Goal: Information Seeking & Learning: Learn about a topic

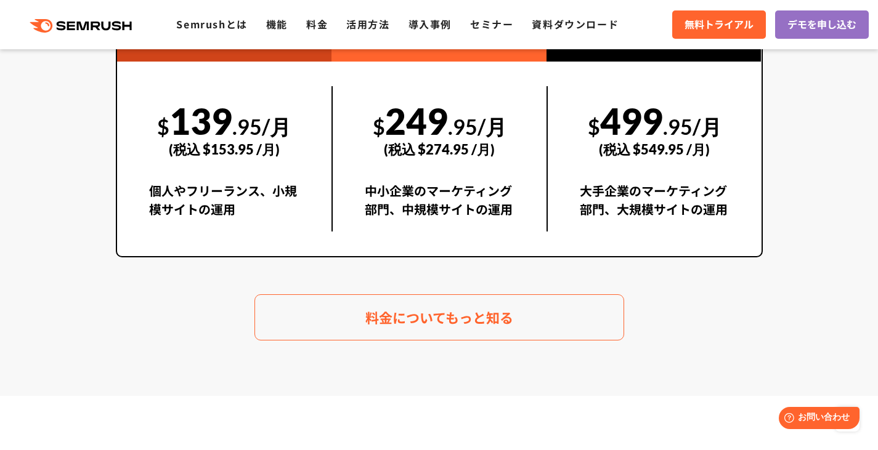
scroll to position [2300, 0]
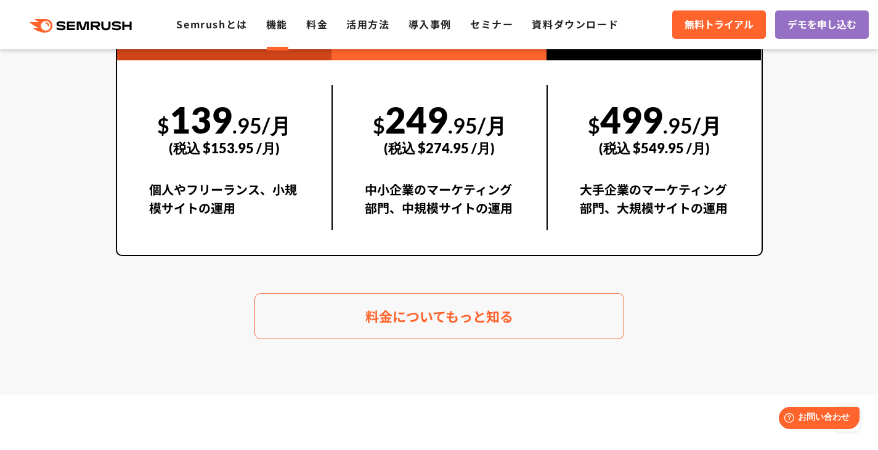
click at [281, 25] on link "機能" at bounding box center [277, 24] width 22 height 15
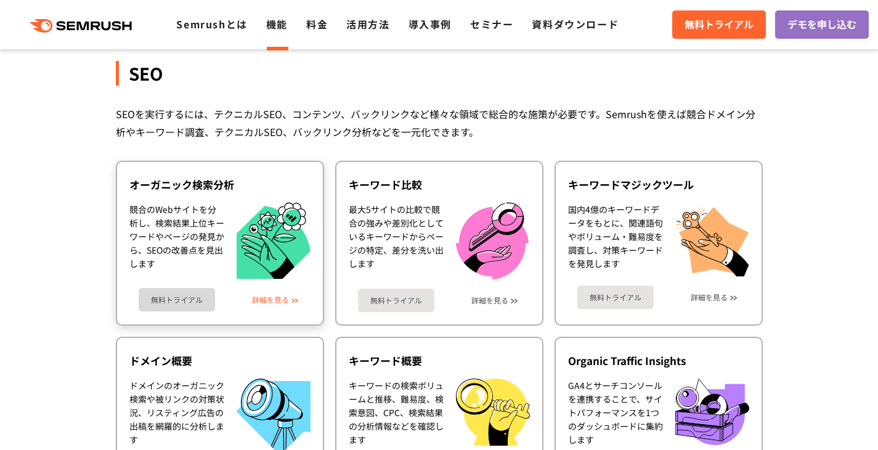
click at [259, 302] on link "詳細を見る" at bounding box center [270, 300] width 37 height 9
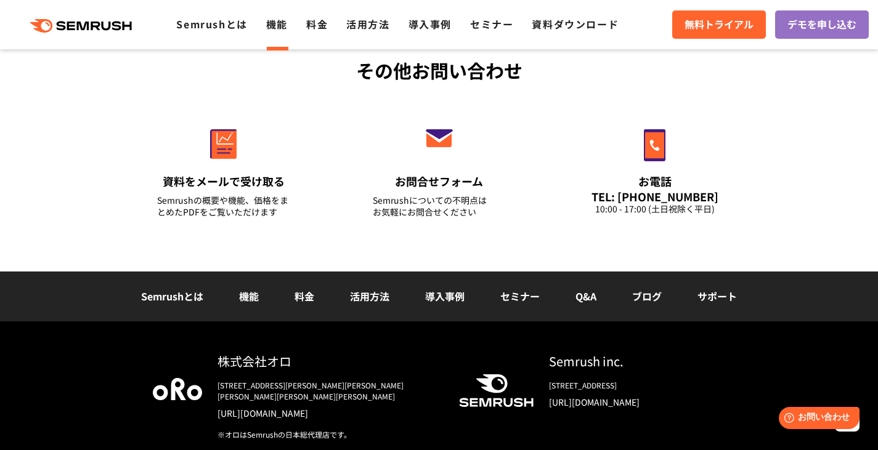
scroll to position [1853, 0]
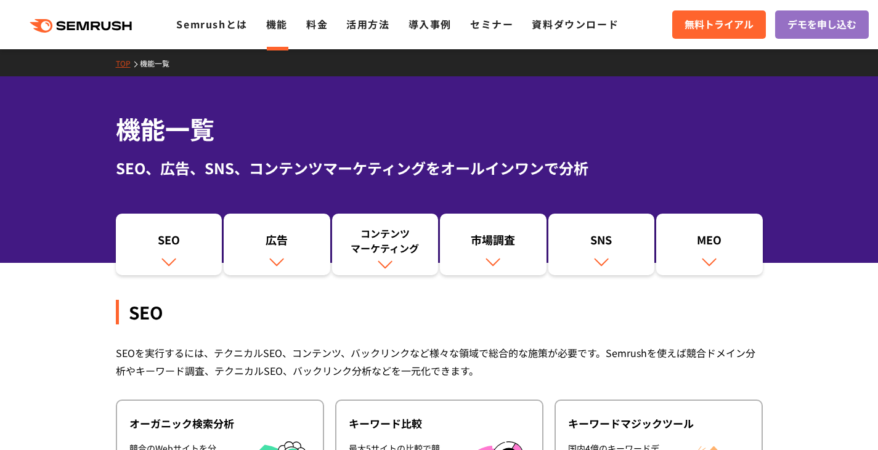
scroll to position [239, 0]
